Goal: Information Seeking & Learning: Learn about a topic

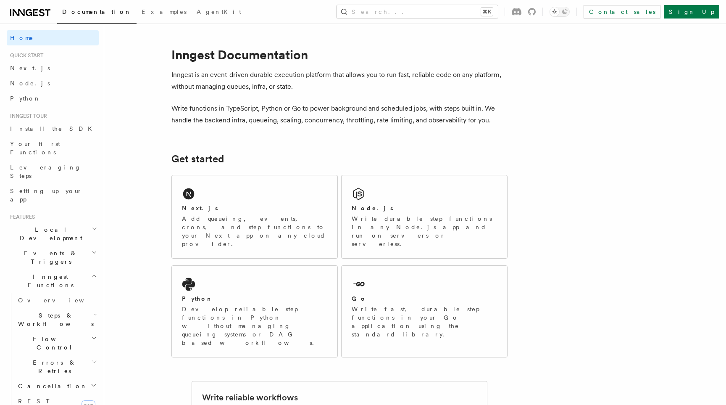
click at [69, 269] on h2 "Inngest Functions" at bounding box center [53, 281] width 92 height 24
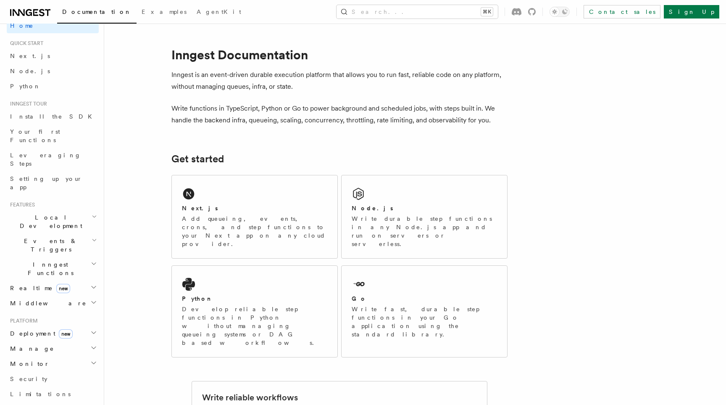
click at [74, 326] on h2 "Deployment new" at bounding box center [53, 333] width 92 height 15
click at [59, 341] on link "Overview" at bounding box center [57, 348] width 84 height 15
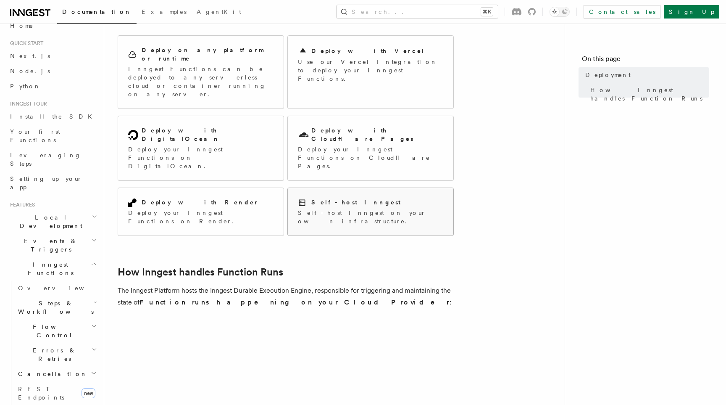
scroll to position [82, 0]
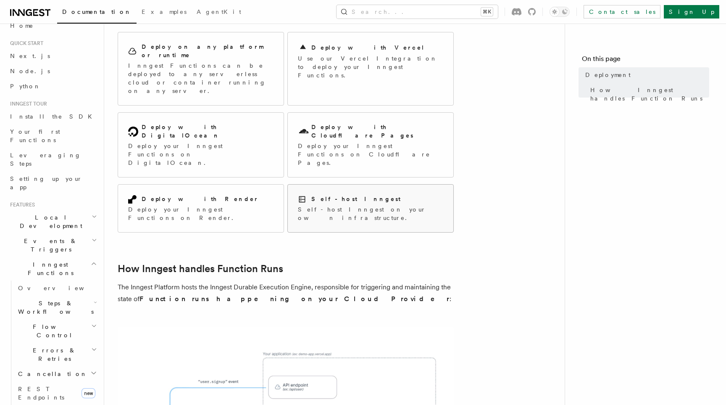
click at [390, 195] on div "Self-host Inngest Self-host Inngest on your own infrastructure." at bounding box center [370, 208] width 145 height 27
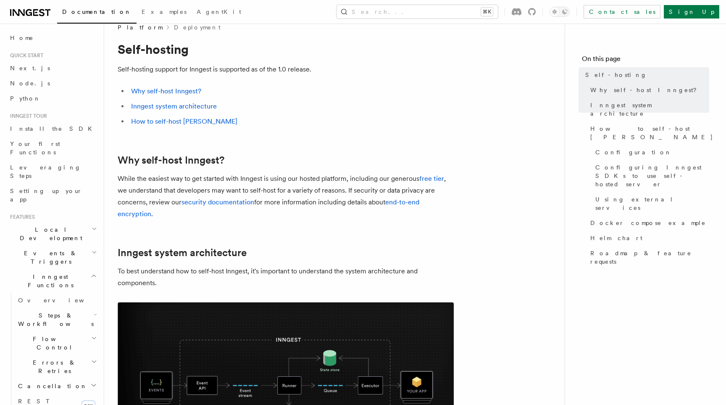
scroll to position [18, 0]
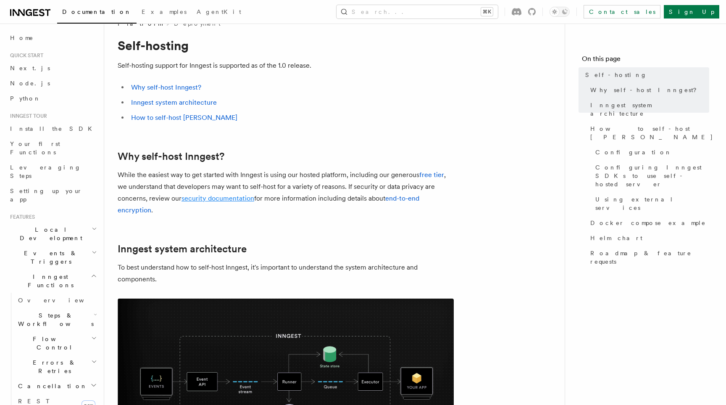
click at [229, 199] on link "security documentation" at bounding box center [218, 198] width 73 height 8
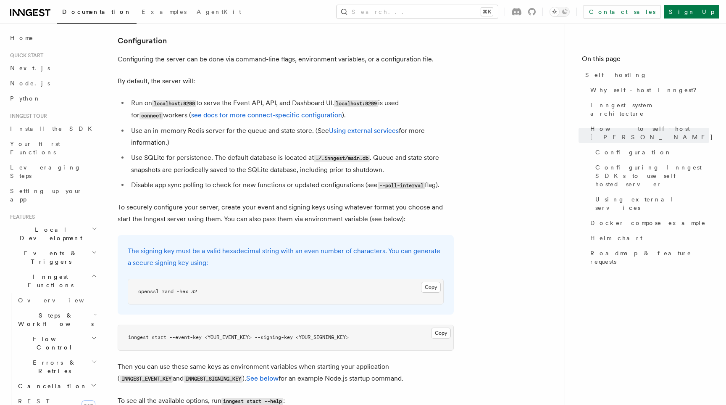
scroll to position [1082, 0]
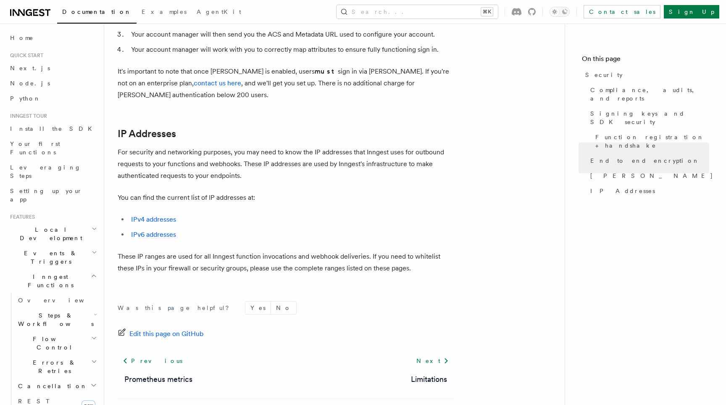
scroll to position [1044, 0]
